Goal: Task Accomplishment & Management: Complete application form

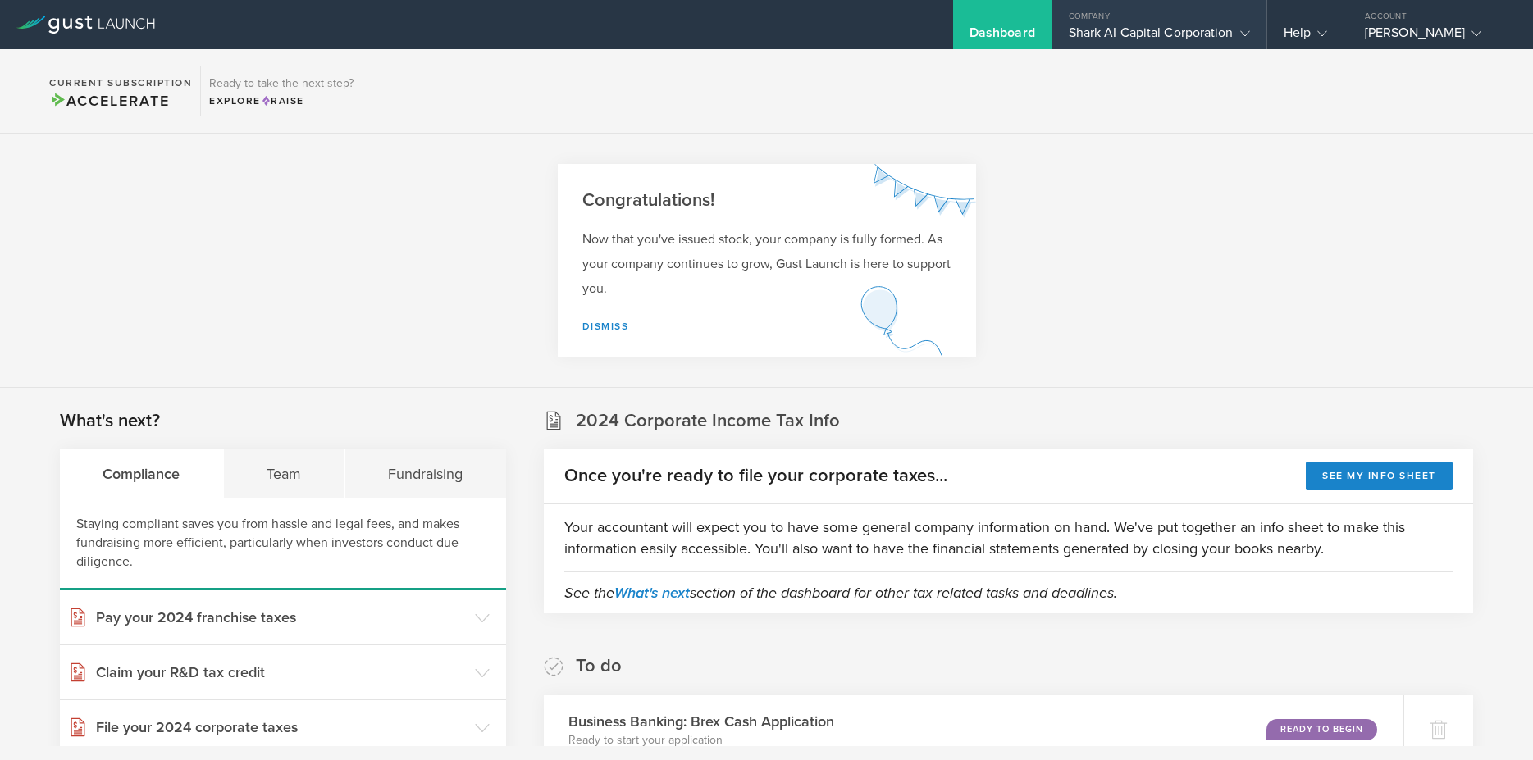
click at [1167, 34] on div "Shark AI Capital Corporation" at bounding box center [1159, 37] width 181 height 25
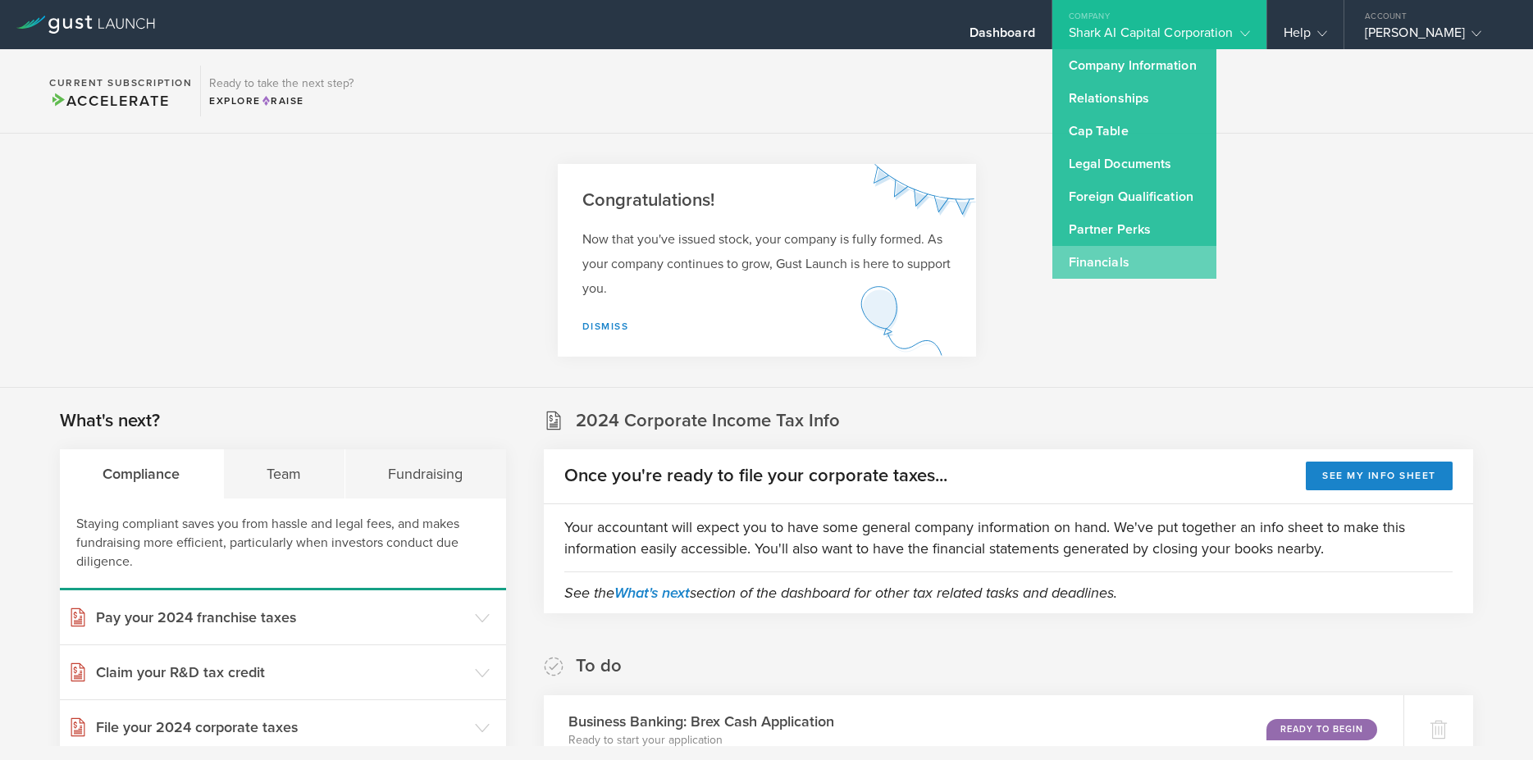
click at [1124, 267] on link "Financials" at bounding box center [1134, 262] width 164 height 33
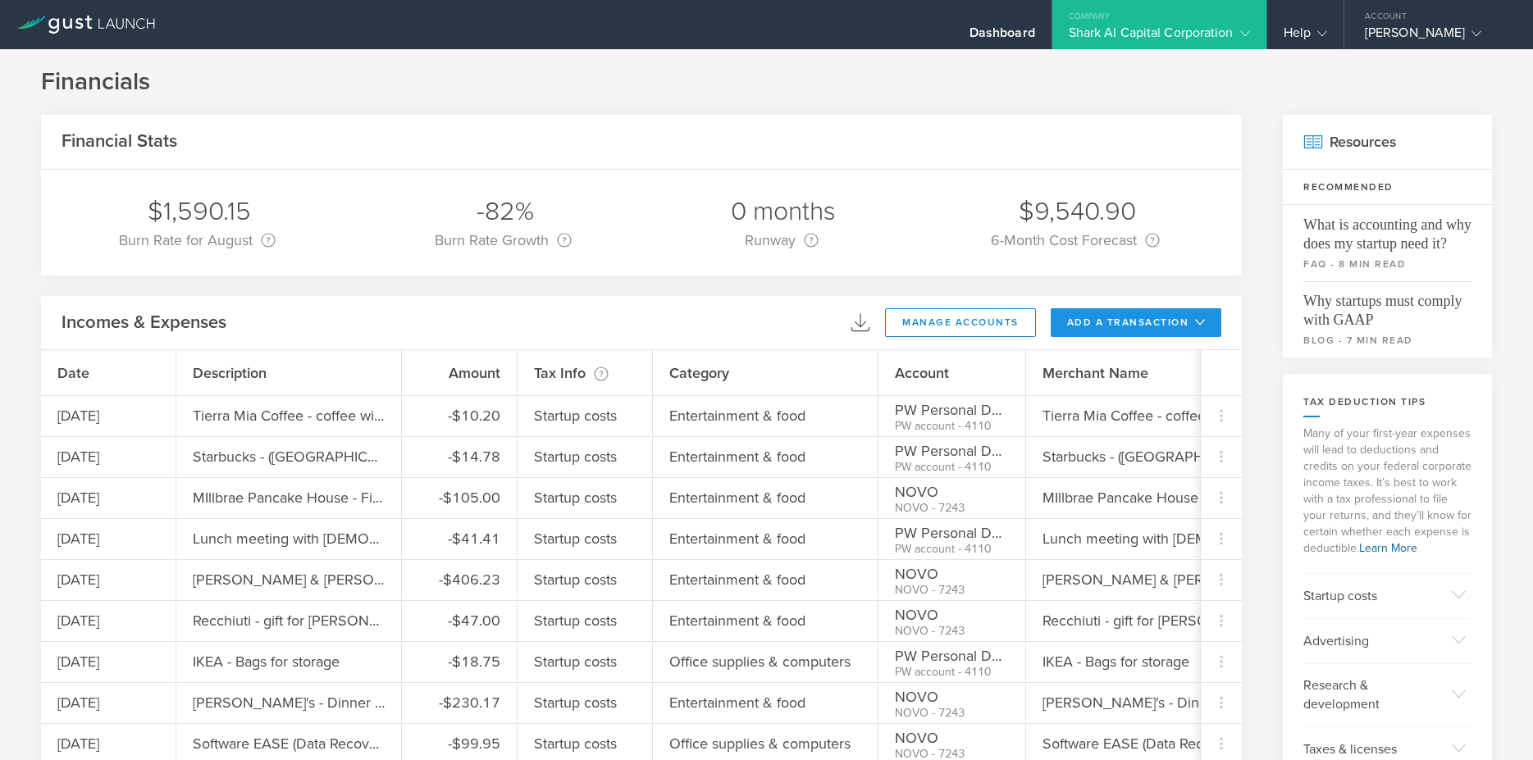
click at [1133, 322] on button "add a transaction" at bounding box center [1136, 322] width 171 height 29
click at [1131, 358] on li "Add Expense" at bounding box center [1167, 360] width 96 height 32
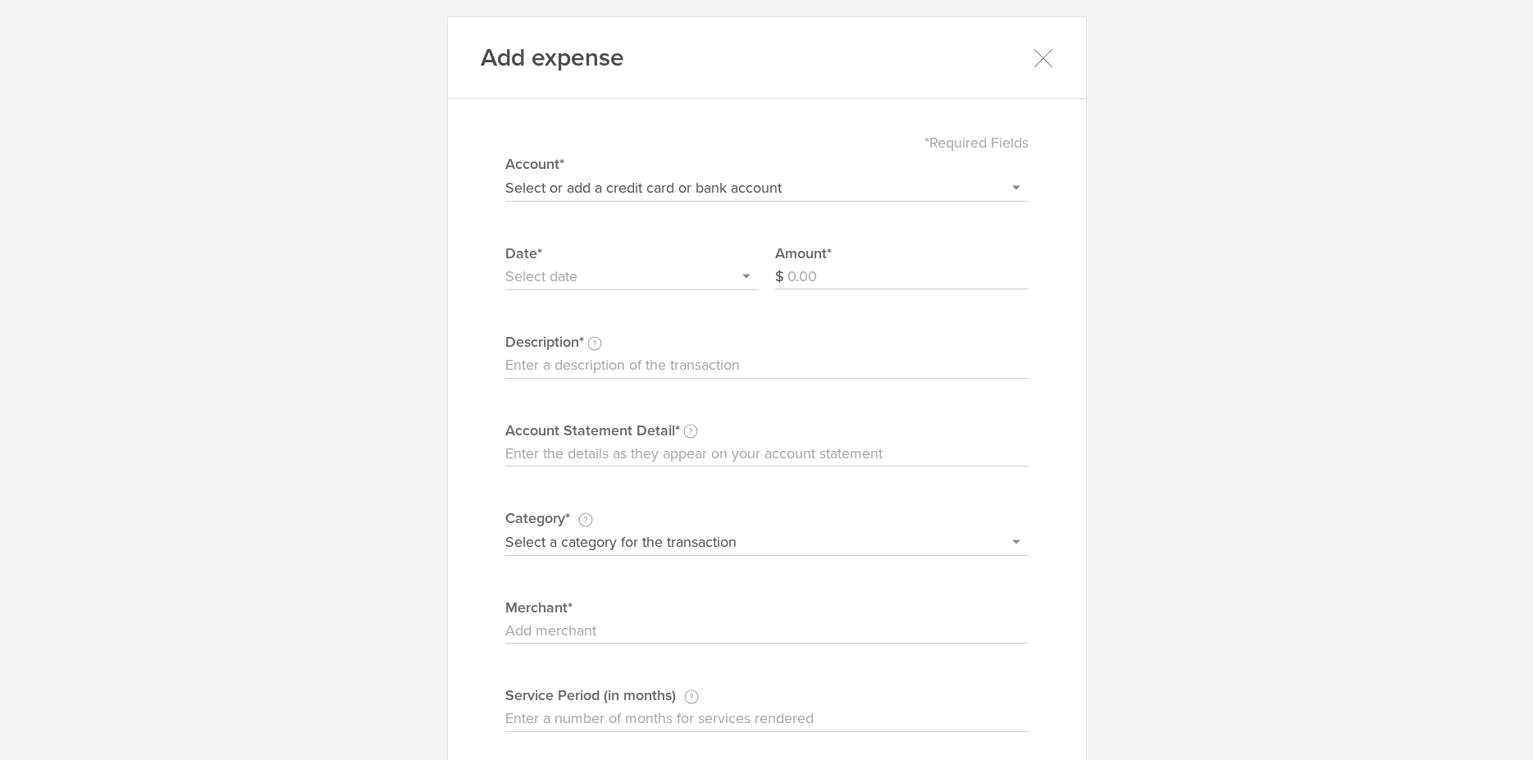
select select "604f98b02dbcb20004567df2"
click option "NOVO" at bounding box center [0, 0] width 0 height 0
click at [910, 280] on input "Amount" at bounding box center [907, 277] width 241 height 26
type input "200.00"
click at [702, 281] on input "text" at bounding box center [631, 277] width 253 height 26
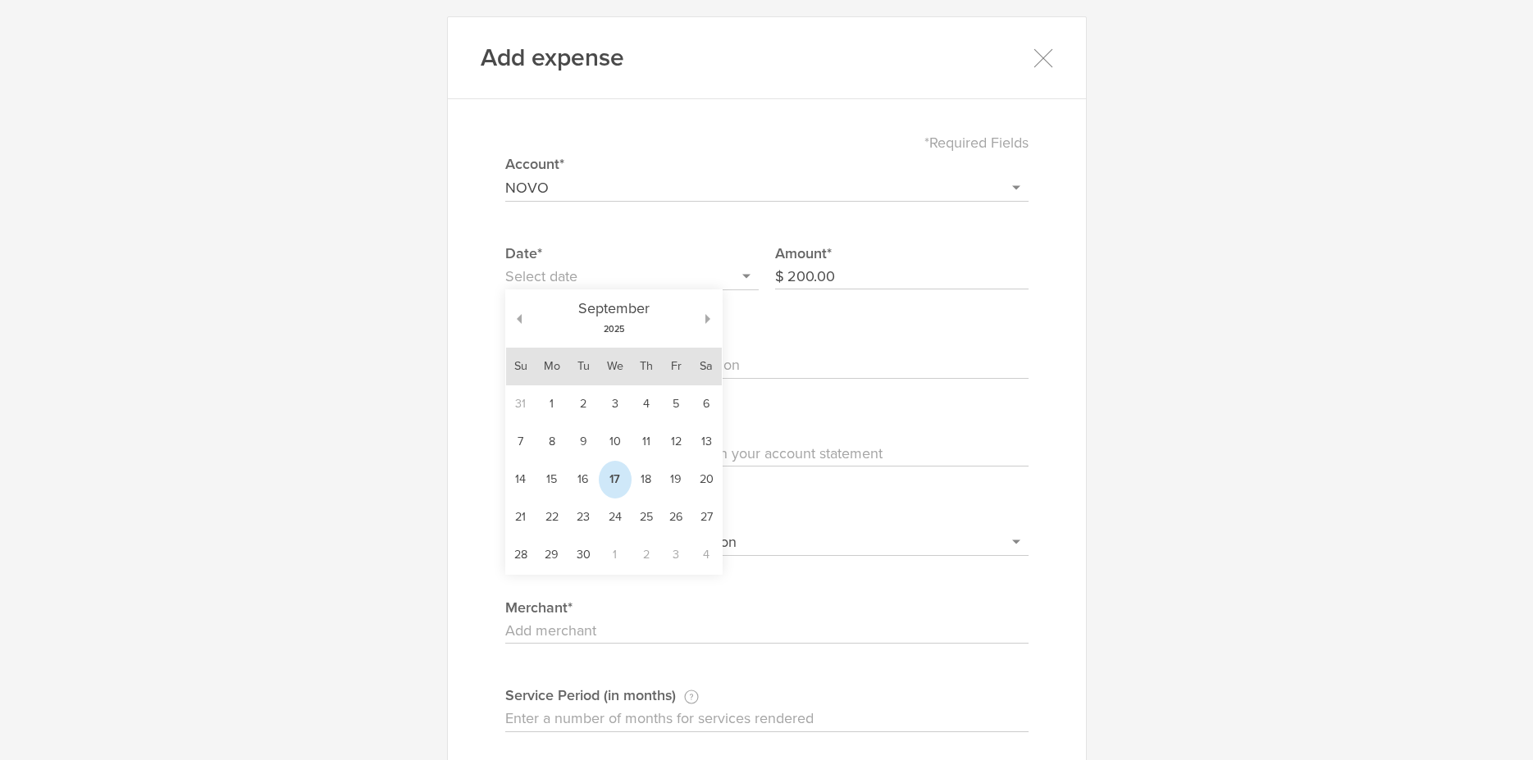
click at [619, 489] on td "17" at bounding box center [615, 480] width 33 height 38
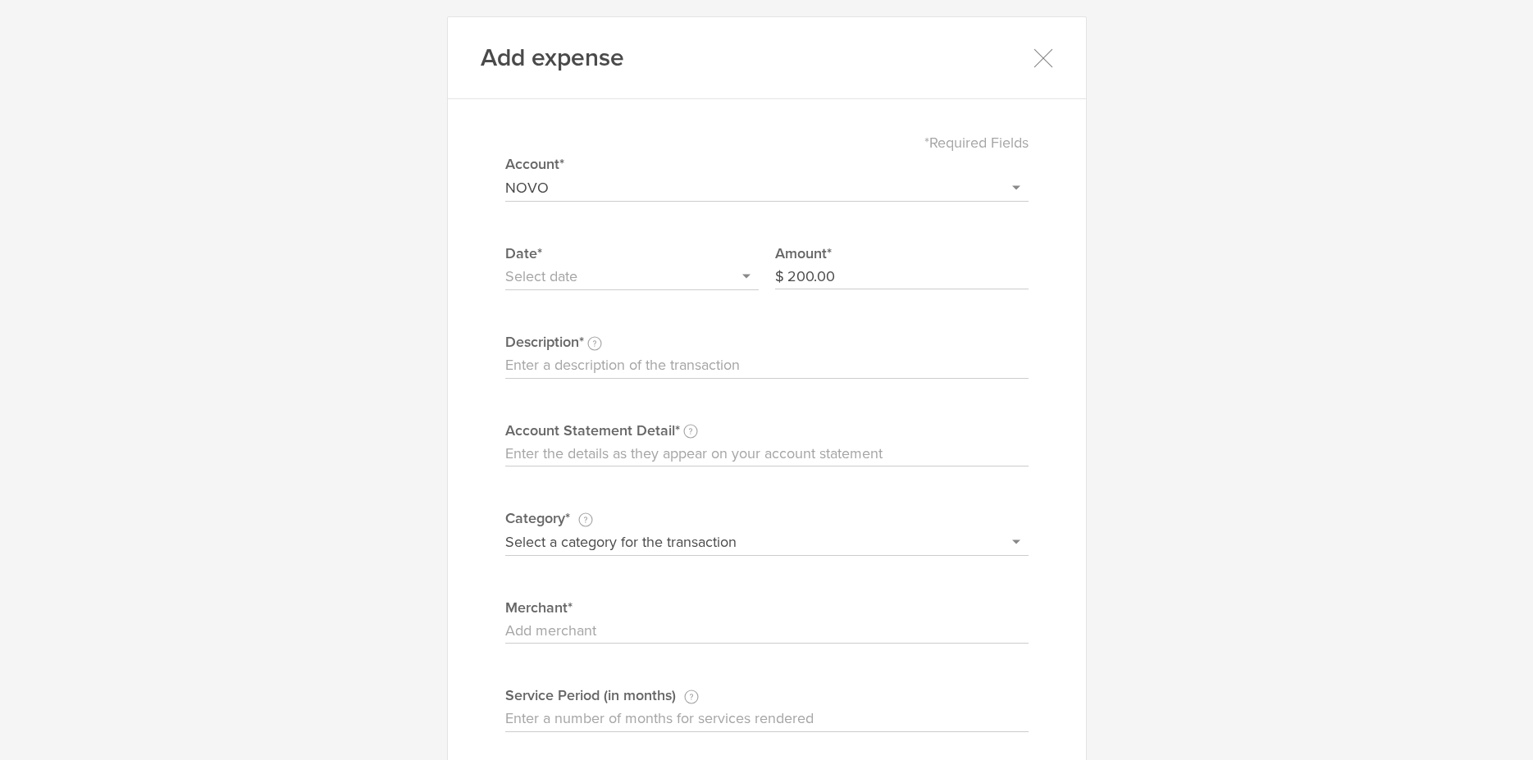
type input "2025/09/17"
click at [619, 358] on input "Description This description is for your own reference." at bounding box center [766, 366] width 523 height 26
type input "Perplexity Ai Tool"
click at [665, 449] on input "Account Statement Detail Write the full description as it appears on your bank …" at bounding box center [766, 454] width 523 height 26
type input "Perplexity"
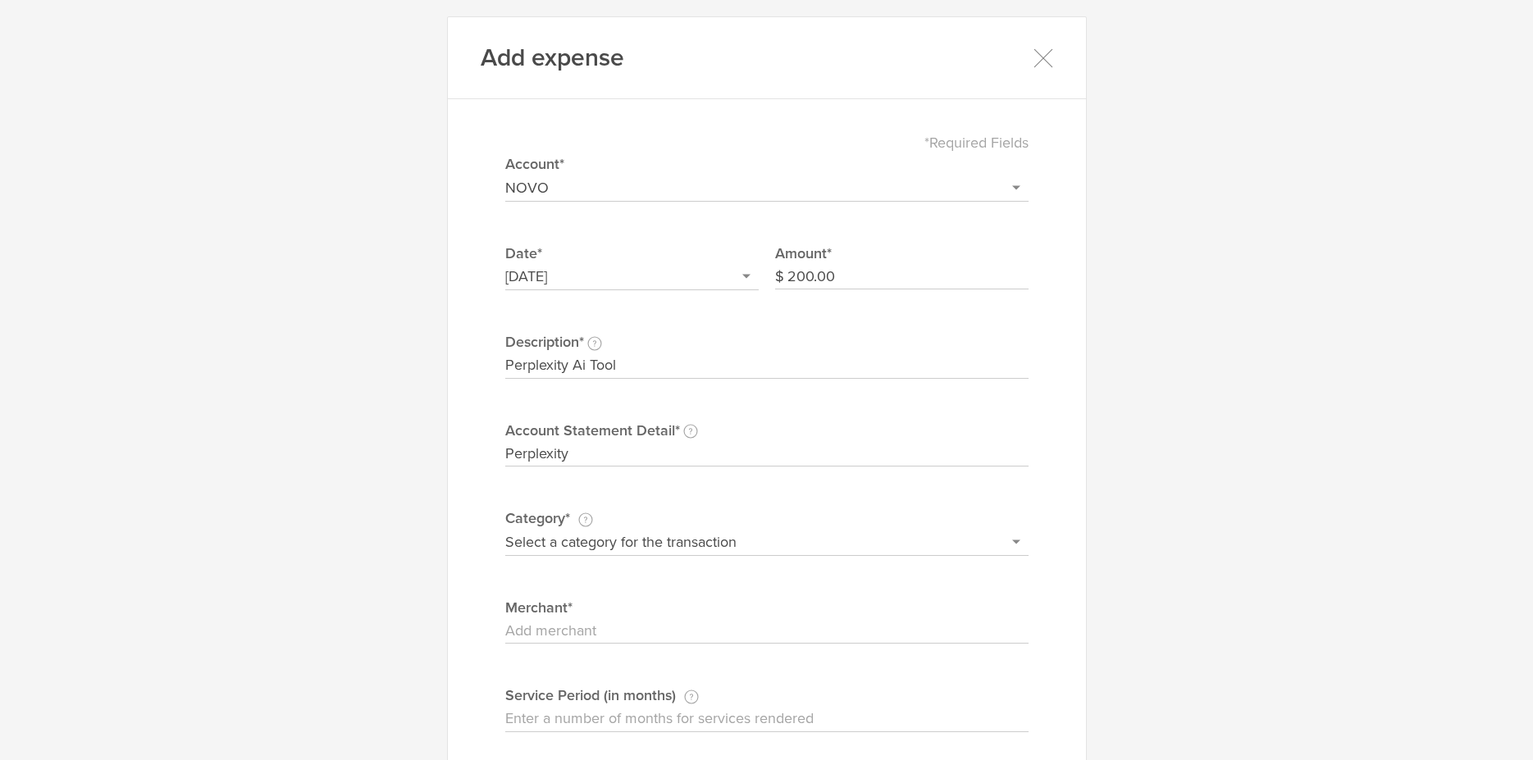
click at [696, 558] on div "*Required Fields Select or add a credit card or bank account Visa - 7587 BOFA C…" at bounding box center [766, 453] width 589 height 675
select select "Product/service materials"
click option "Product/service materials" at bounding box center [0, 0] width 0 height 0
click at [651, 636] on input "Merchant" at bounding box center [766, 631] width 523 height 26
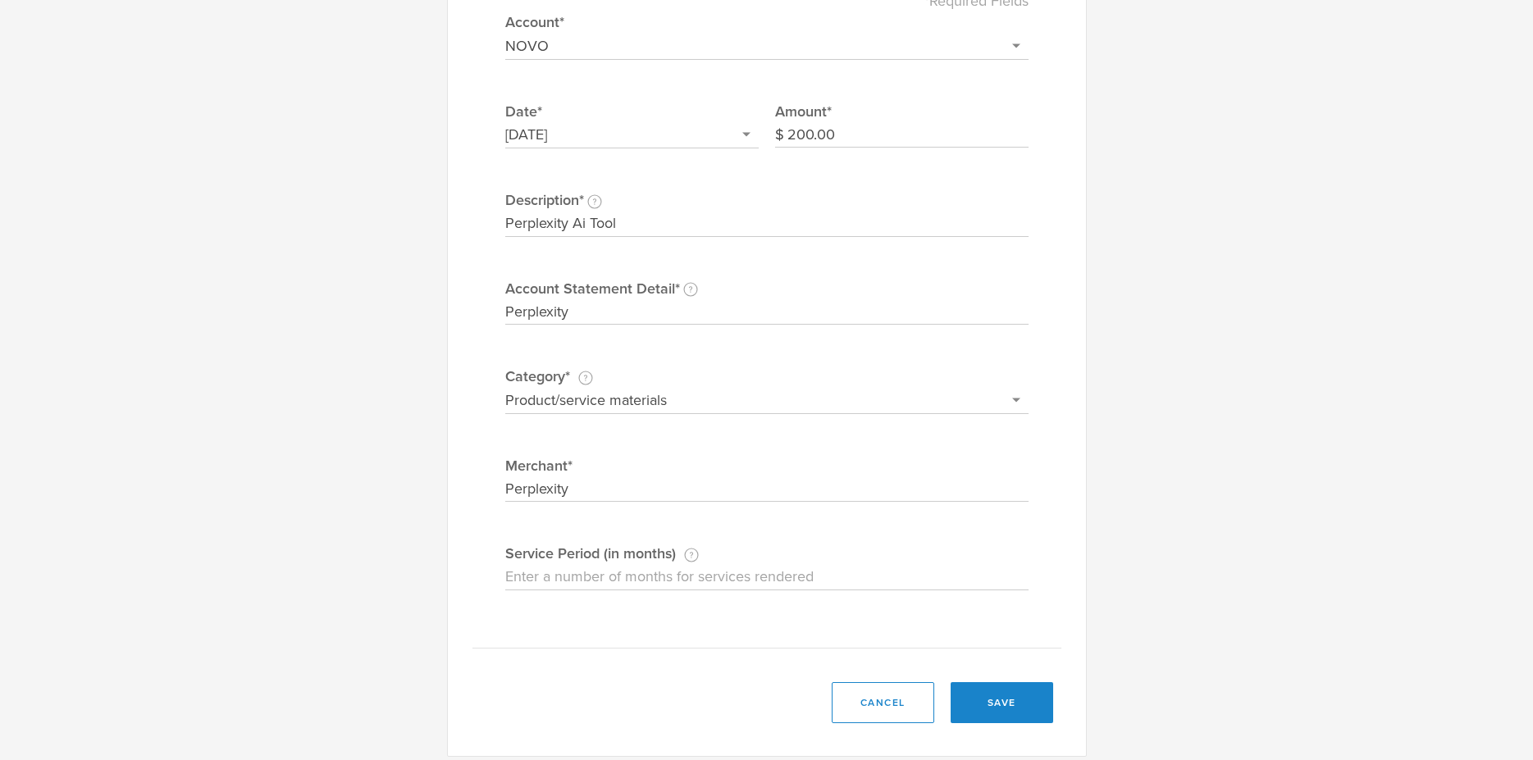
scroll to position [155, 0]
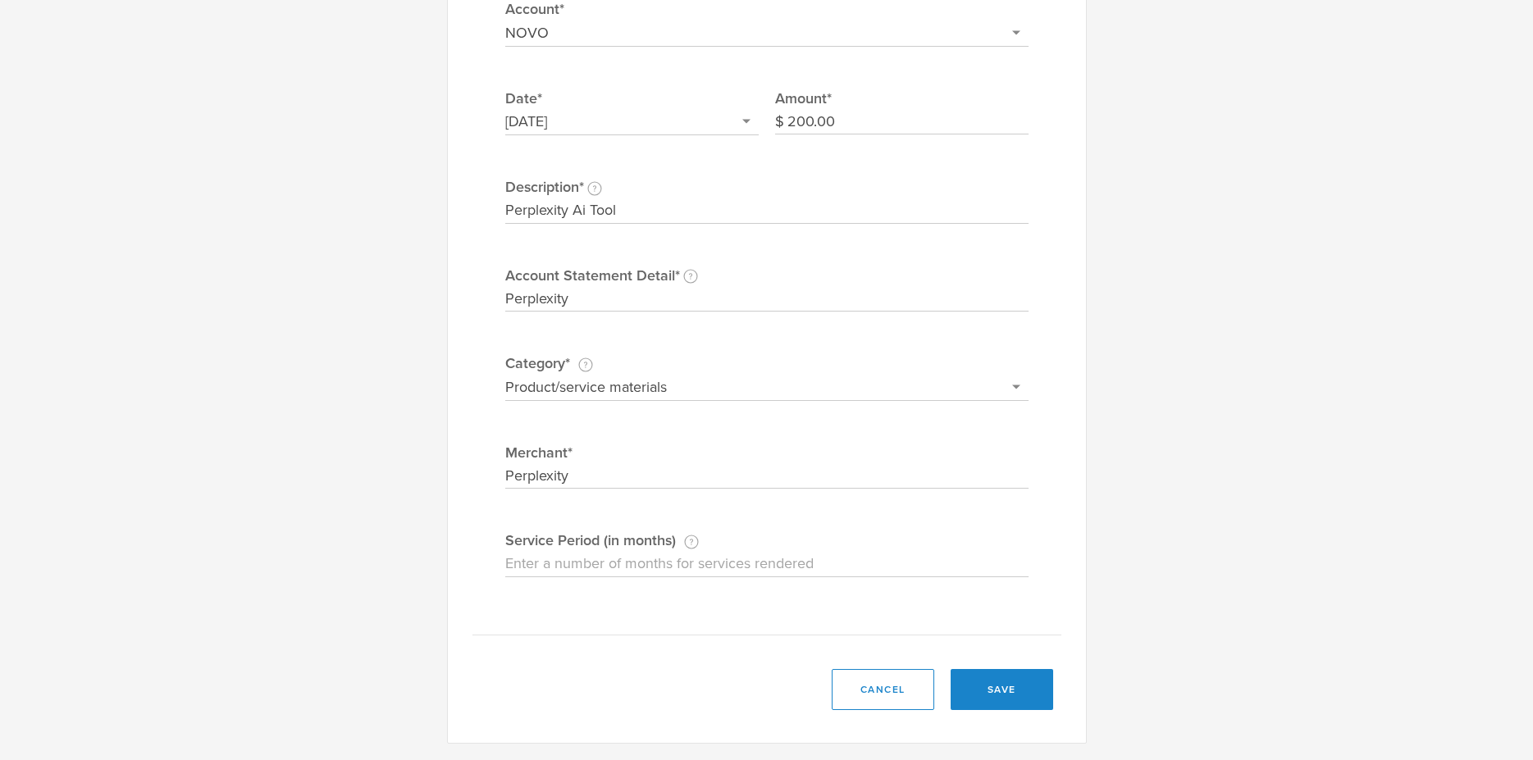
type input "Perplexity"
click at [668, 566] on input "Service Period (in months) If this expense is a subscription or contract, enter…" at bounding box center [766, 564] width 523 height 26
type input "12"
click at [1019, 698] on button "save" at bounding box center [1002, 689] width 103 height 41
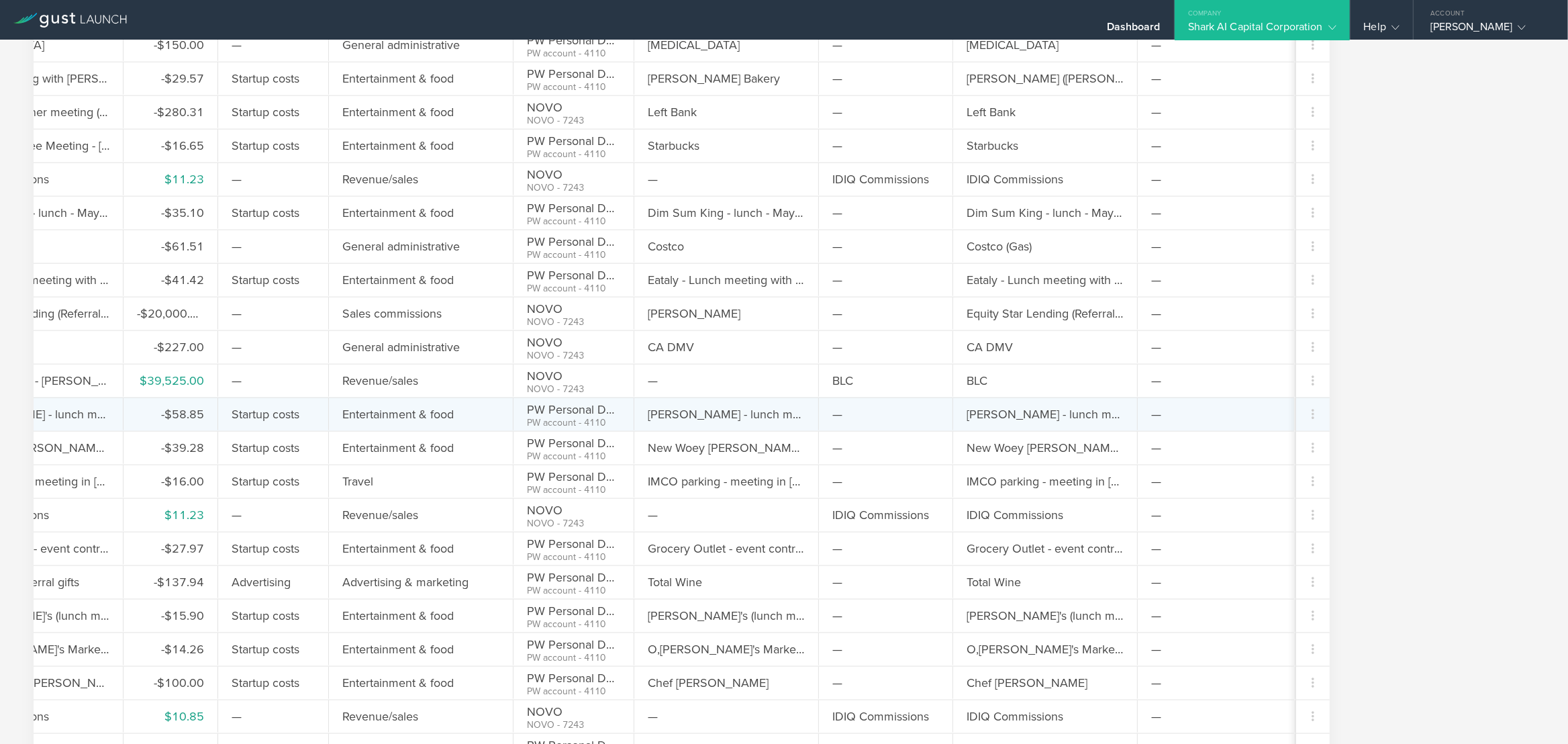
scroll to position [0, 219]
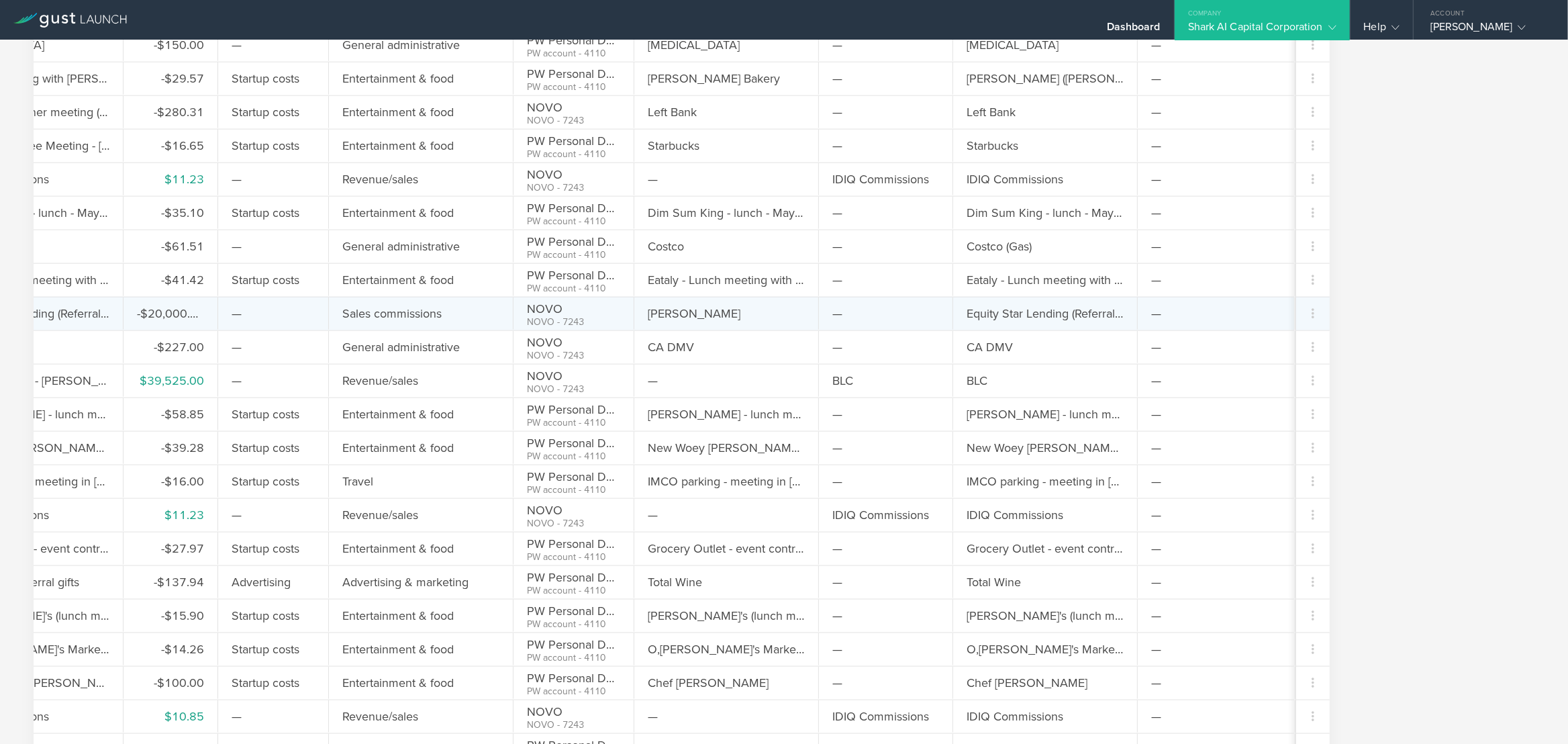
drag, startPoint x: 190, startPoint y: 319, endPoint x: 345, endPoint y: 311, distance: 155.2
click at [385, 308] on div "Aug 5, 2024 Equity Star Lending (Referral Fee) - Carl Chen -$20,000.00 — Sales …" at bounding box center [561, 313] width 1466 height 34
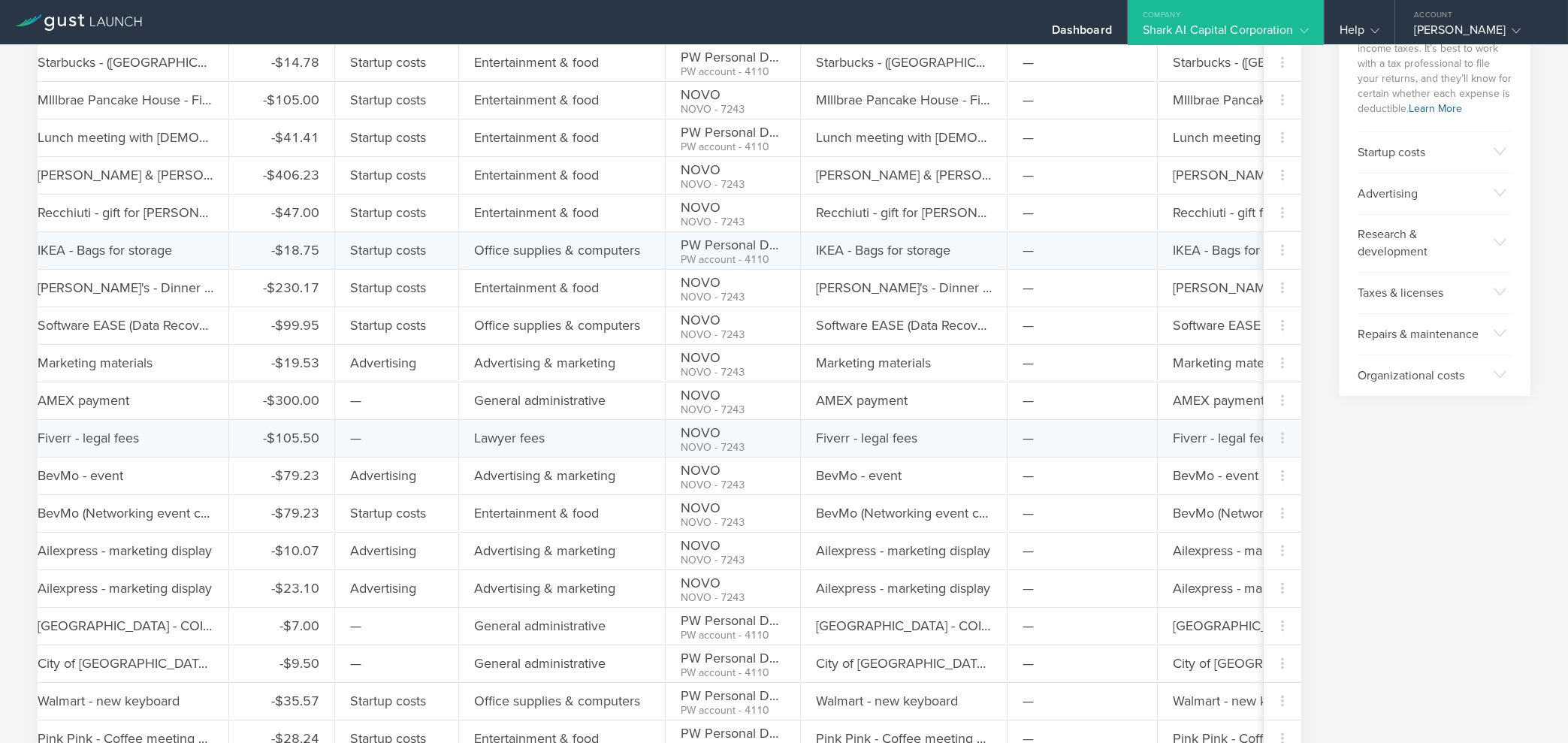
scroll to position [0, 0]
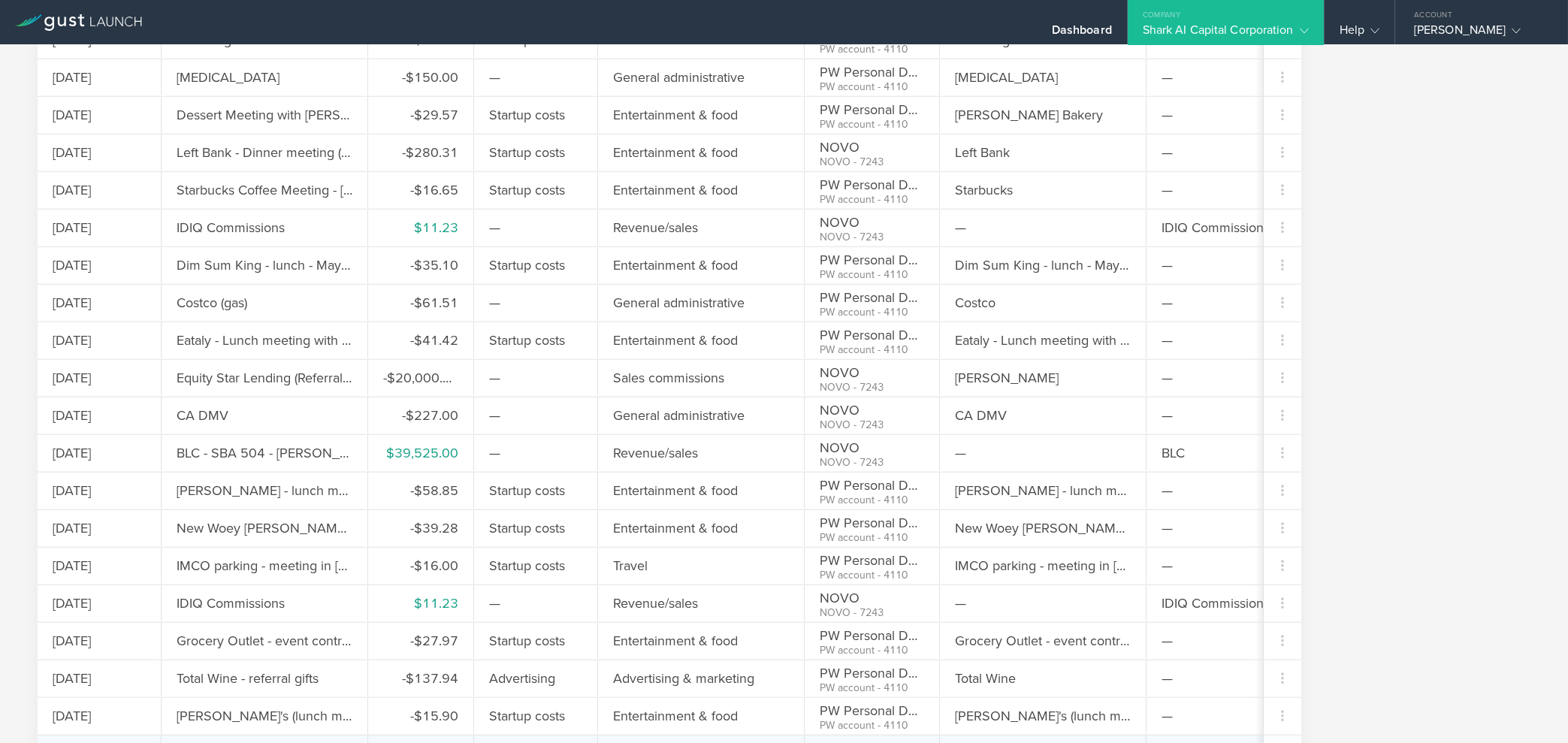
scroll to position [8477, 0]
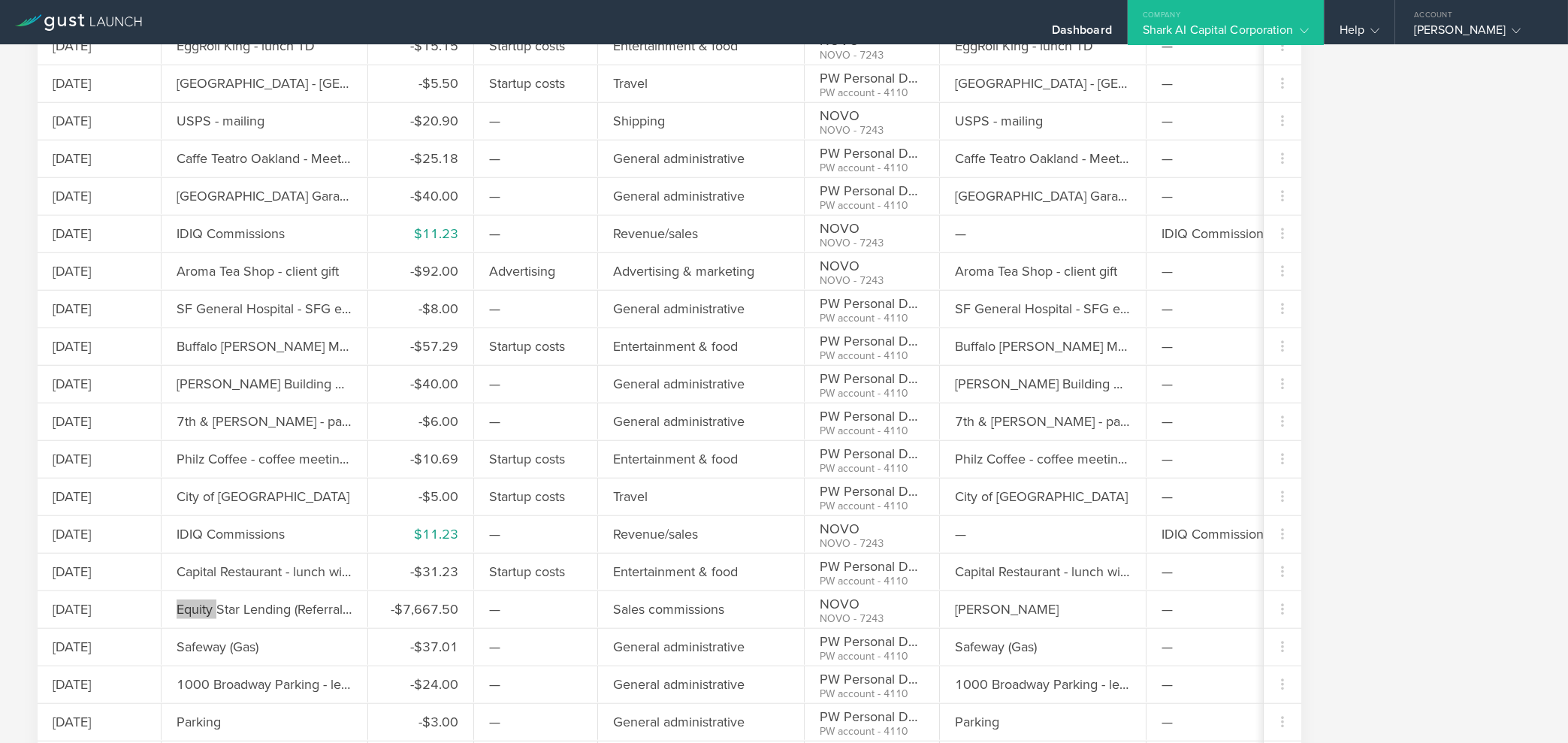
scroll to position [8055, 0]
